Goal: Find specific page/section: Find specific page/section

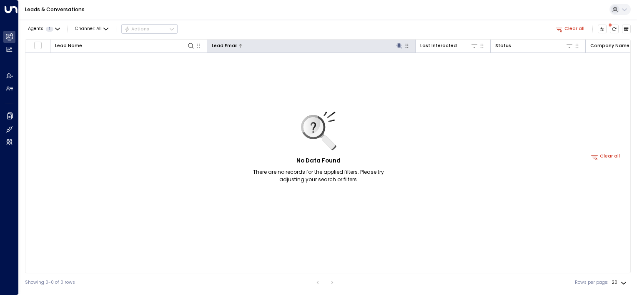
click at [398, 46] on icon at bounding box center [399, 45] width 5 height 5
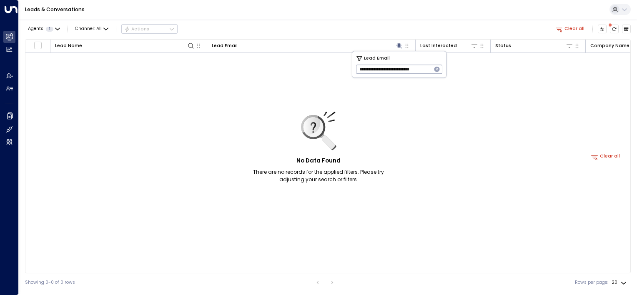
scroll to position [0, 2]
click at [436, 70] on icon "button" at bounding box center [437, 69] width 5 height 5
click at [409, 68] on input "text" at bounding box center [399, 69] width 86 height 13
type input "**********"
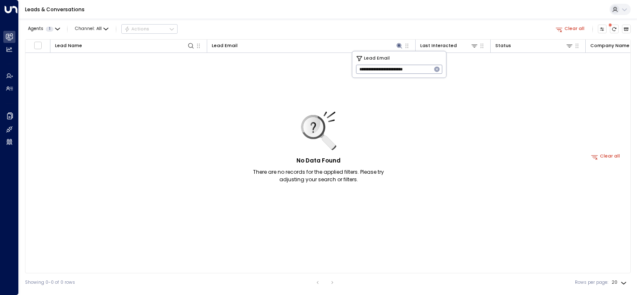
click at [437, 69] on icon "button" at bounding box center [437, 69] width 7 height 7
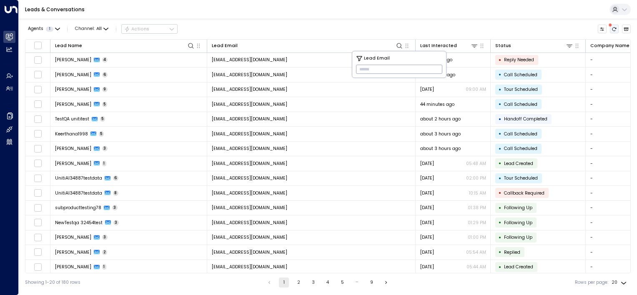
click at [615, 27] on icon "There are new threads available. Refresh the grid to view the latest updates." at bounding box center [614, 29] width 5 height 5
click at [613, 28] on icon "Refresh" at bounding box center [615, 29] width 4 height 4
click at [613, 28] on icon "Refresh" at bounding box center [614, 29] width 5 height 5
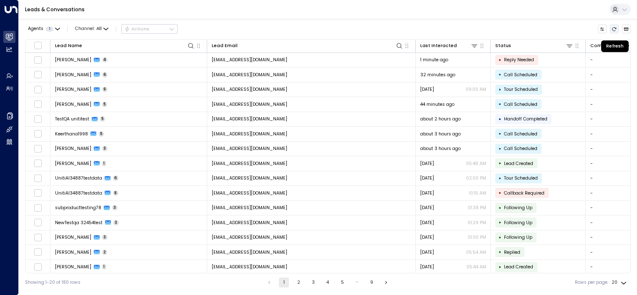
click at [613, 28] on icon "Refresh" at bounding box center [614, 29] width 5 height 5
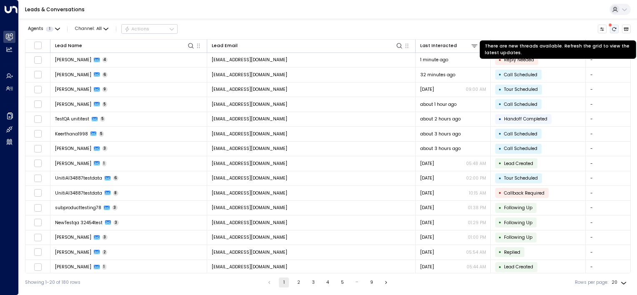
click at [615, 28] on icon "There are new threads available. Refresh the grid to view the latest updates." at bounding box center [614, 29] width 5 height 5
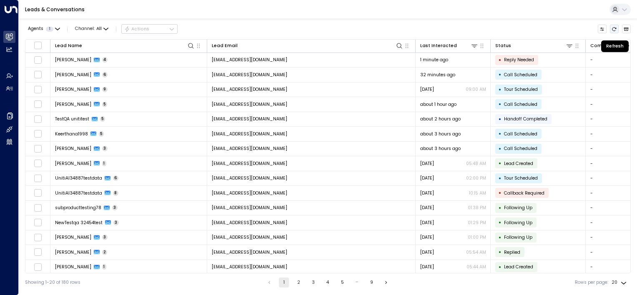
click at [615, 28] on icon "Refresh" at bounding box center [614, 29] width 5 height 5
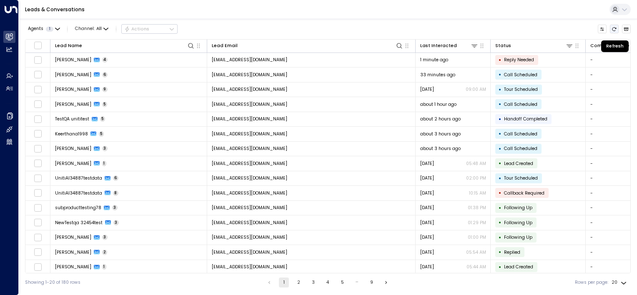
click at [615, 28] on icon "Refresh" at bounding box center [614, 29] width 5 height 5
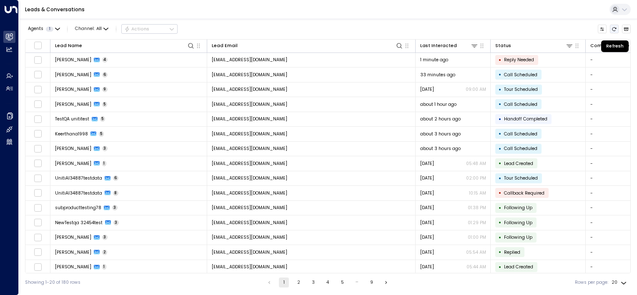
click at [615, 28] on icon "Refresh" at bounding box center [614, 29] width 5 height 5
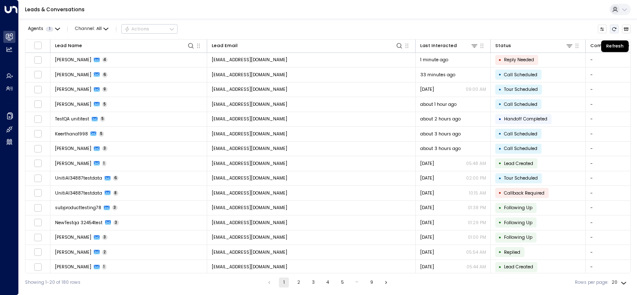
click at [615, 28] on icon "Refresh" at bounding box center [614, 29] width 5 height 5
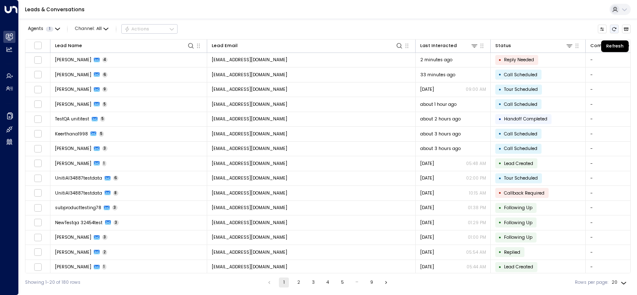
click at [615, 28] on icon "Refresh" at bounding box center [614, 29] width 5 height 5
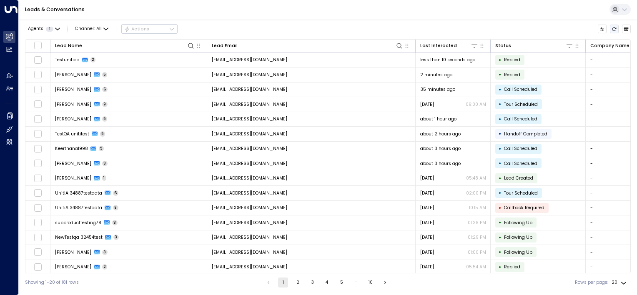
click at [613, 28] on icon "Refresh" at bounding box center [614, 29] width 5 height 5
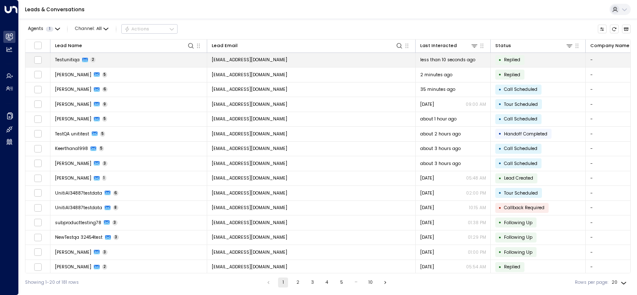
click at [366, 63] on td "[EMAIL_ADDRESS][DOMAIN_NAME]" at bounding box center [311, 60] width 209 height 15
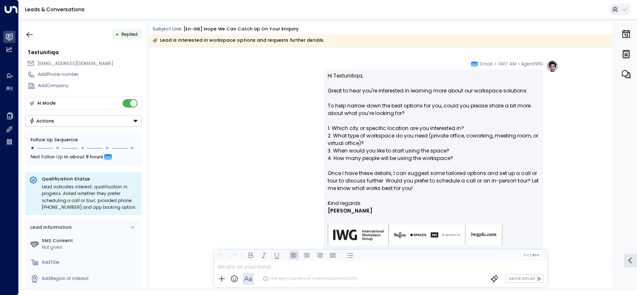
scroll to position [138, 0]
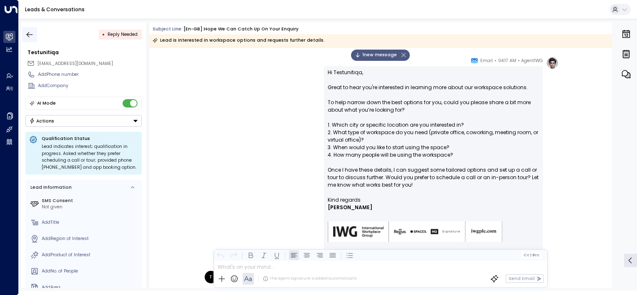
click at [27, 35] on icon "button" at bounding box center [29, 34] width 8 height 8
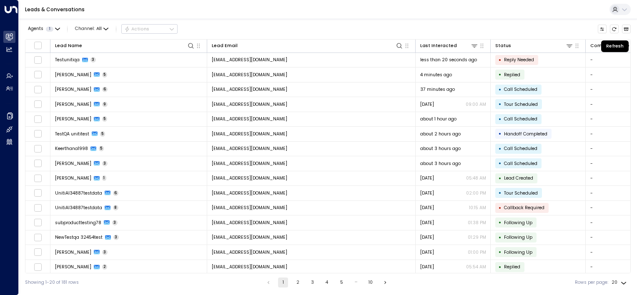
drag, startPoint x: 614, startPoint y: 28, endPoint x: 592, endPoint y: 37, distance: 23.5
click at [614, 28] on icon "Refresh" at bounding box center [614, 29] width 5 height 5
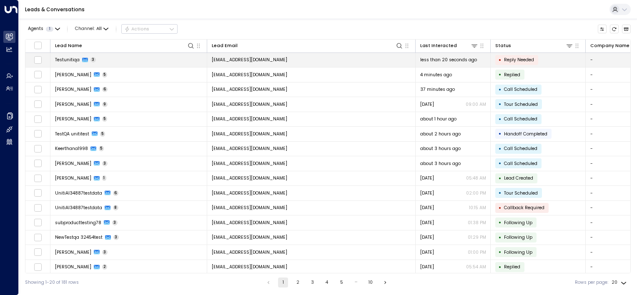
click at [361, 61] on td "[EMAIL_ADDRESS][DOMAIN_NAME]" at bounding box center [311, 60] width 209 height 15
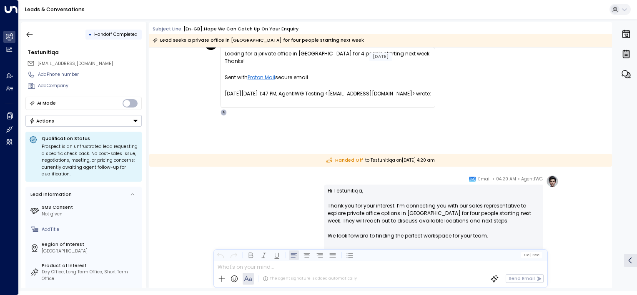
scroll to position [370, 0]
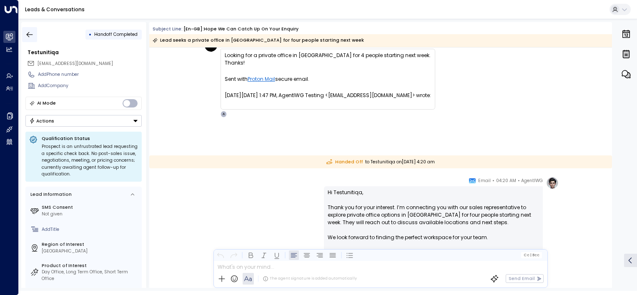
click at [30, 35] on icon "button" at bounding box center [29, 34] width 8 height 8
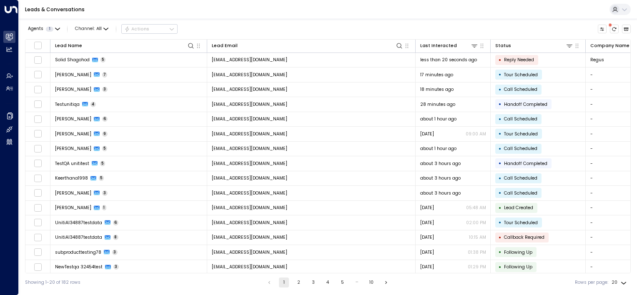
click at [349, 85] on td "submittedtestdata11@proton.me" at bounding box center [311, 90] width 209 height 15
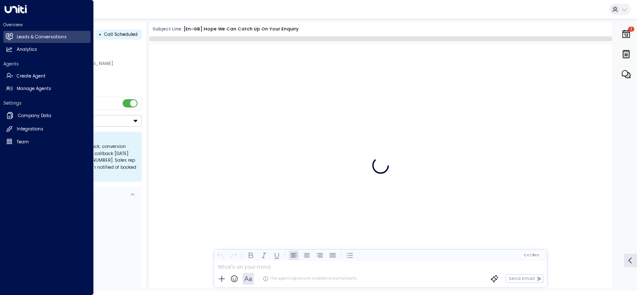
scroll to position [285, 0]
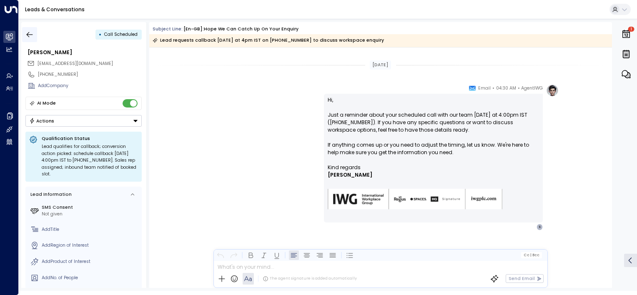
click at [31, 37] on icon "button" at bounding box center [29, 34] width 8 height 8
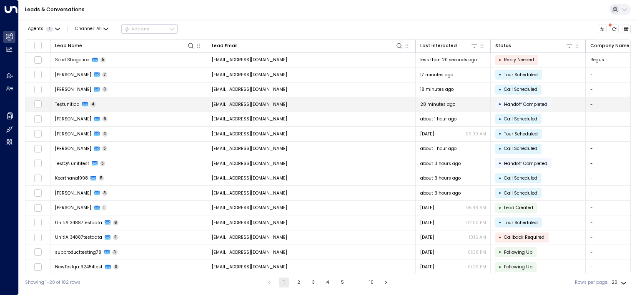
click at [333, 103] on td "[EMAIL_ADDRESS][DOMAIN_NAME]" at bounding box center [311, 104] width 209 height 15
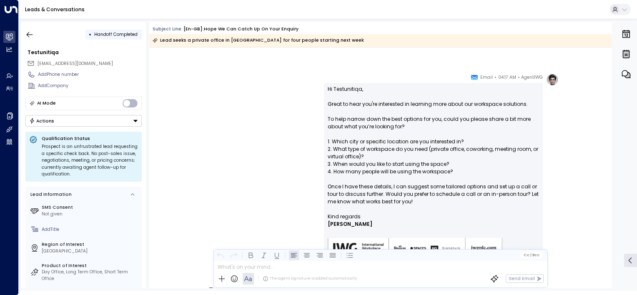
scroll to position [163, 0]
